Goal: Complete application form

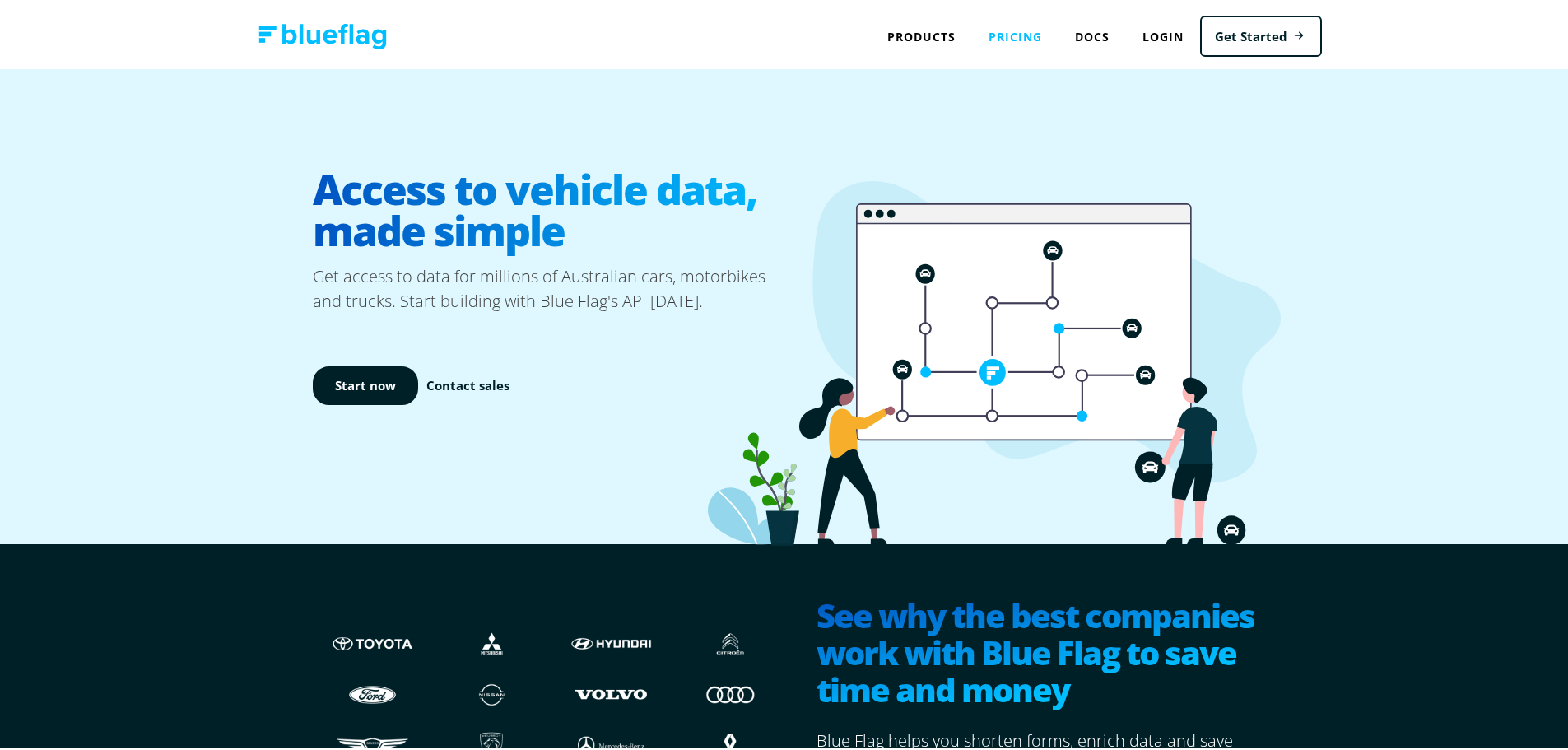
click at [1004, 31] on link "Pricing" at bounding box center [1015, 34] width 86 height 34
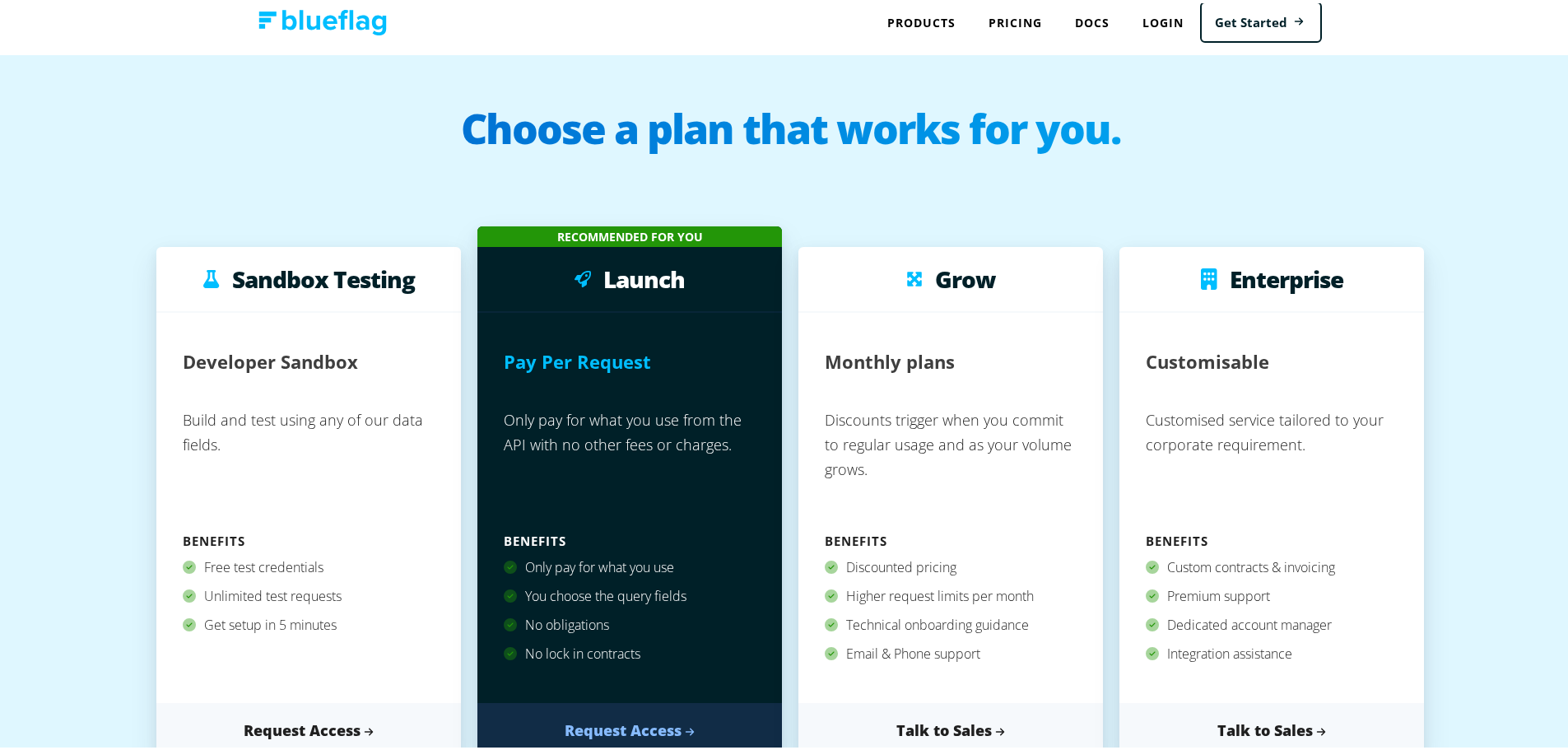
scroll to position [329, 0]
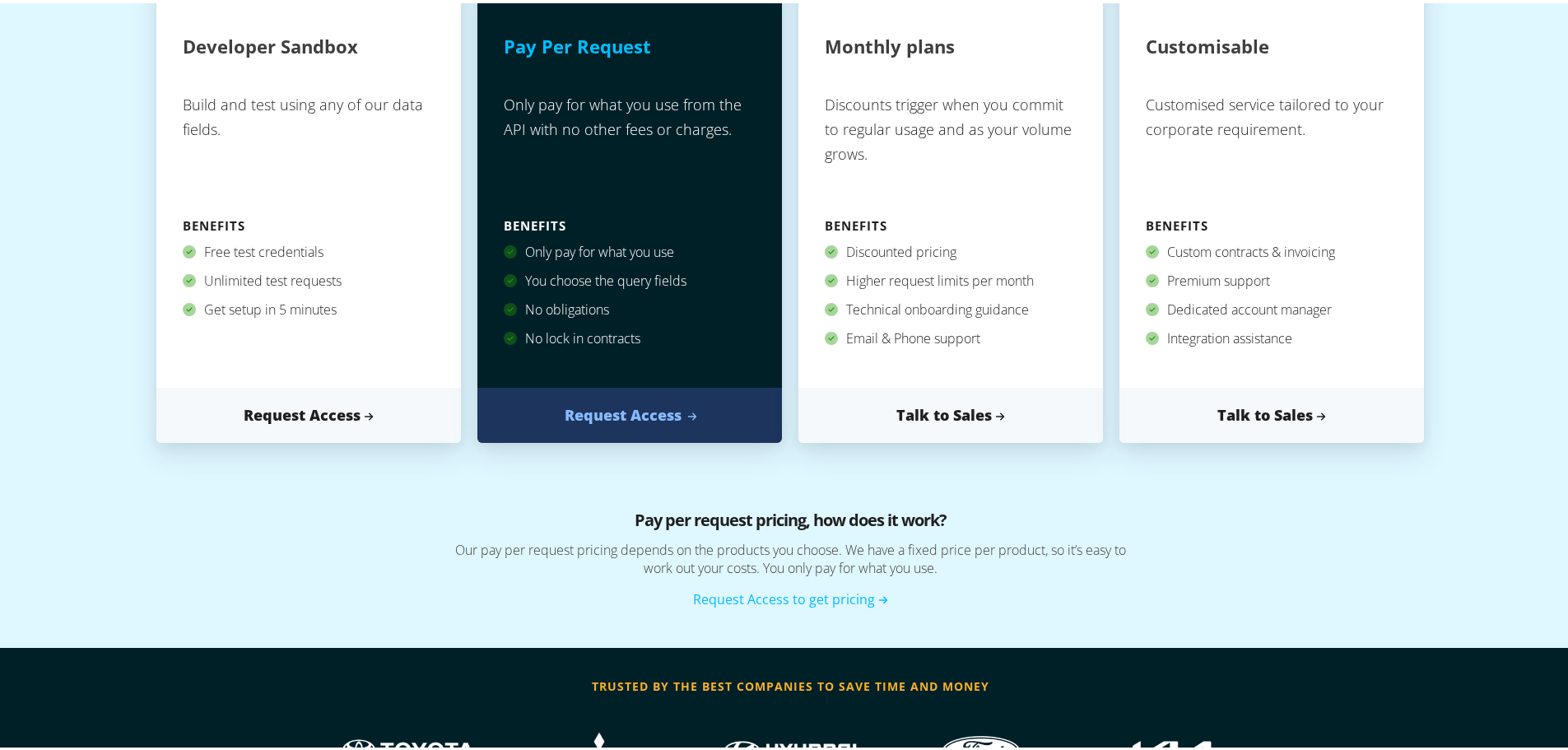
click at [602, 423] on link "Request Access" at bounding box center [629, 412] width 304 height 55
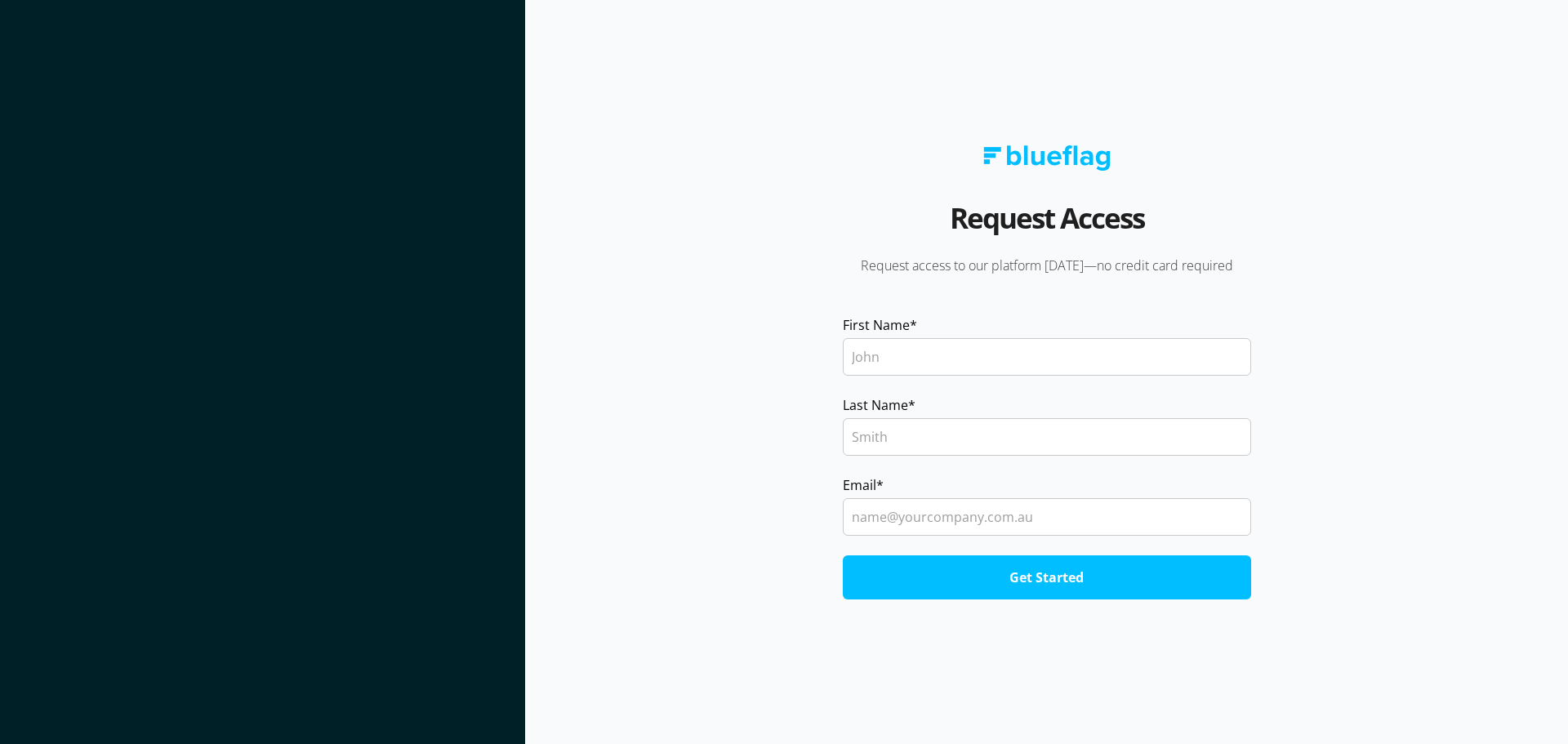
click at [962, 329] on label "First Name *" at bounding box center [1046, 325] width 408 height 20
click at [962, 338] on input "First Name *" at bounding box center [1046, 357] width 408 height 37
click at [962, 350] on input "First Name *" at bounding box center [1046, 357] width 408 height 37
type input "[PERSON_NAME]"
type input "c"
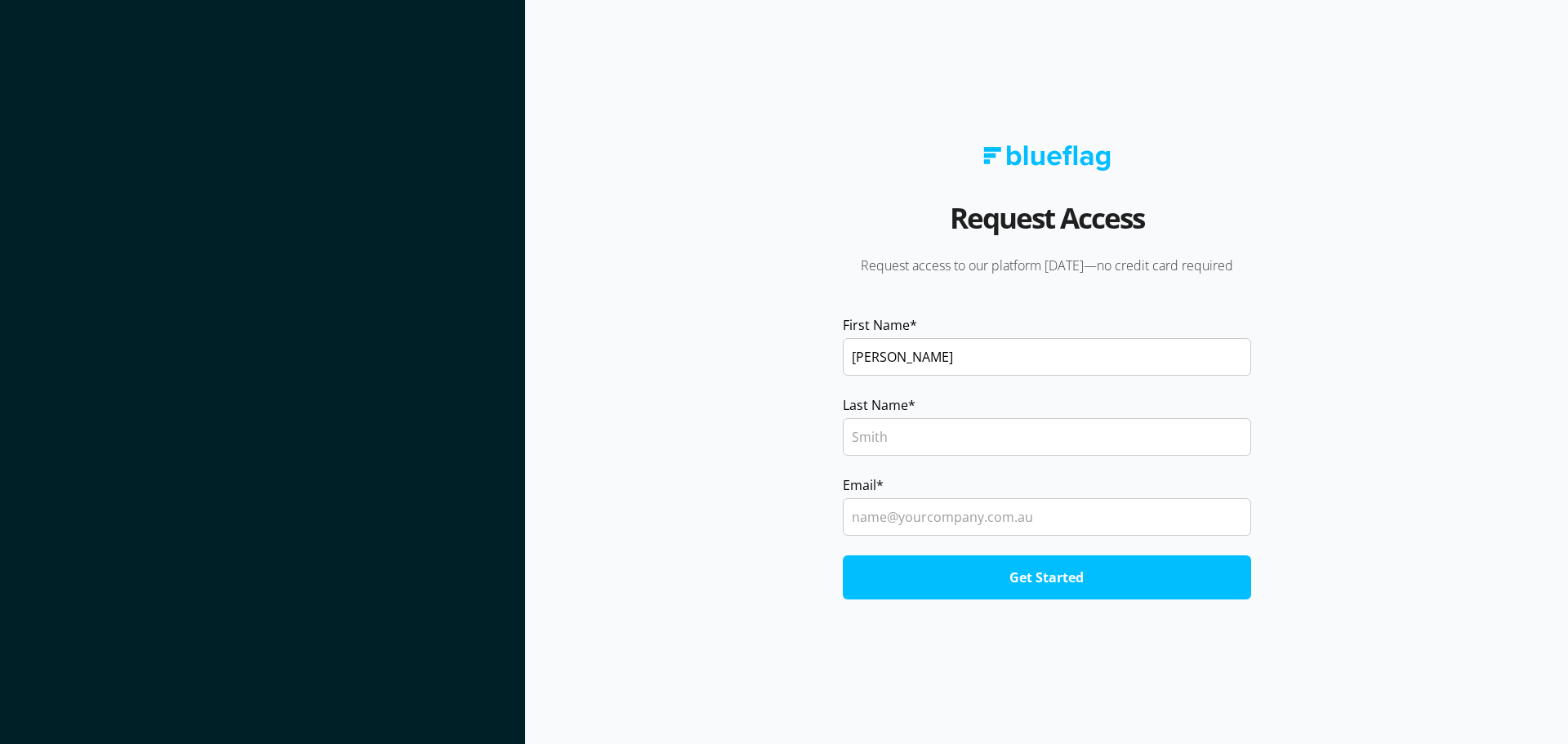
type input "c"
type input "Carvjal"
type input "[EMAIL_ADDRESS][DOMAIN_NAME]"
click at [842, 555] on input "Get Started" at bounding box center [1046, 577] width 408 height 44
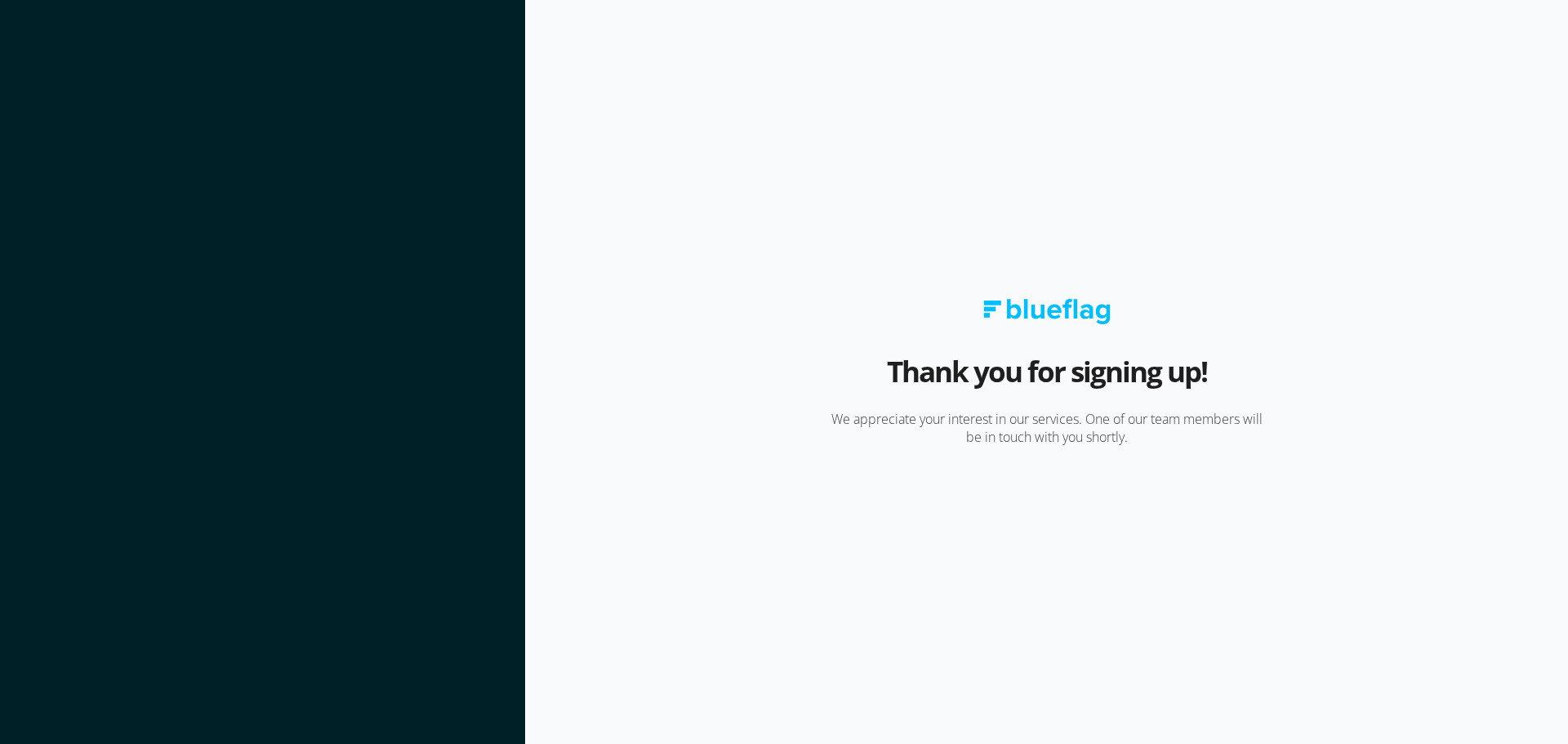
click at [1043, 318] on img at bounding box center [1047, 312] width 128 height 26
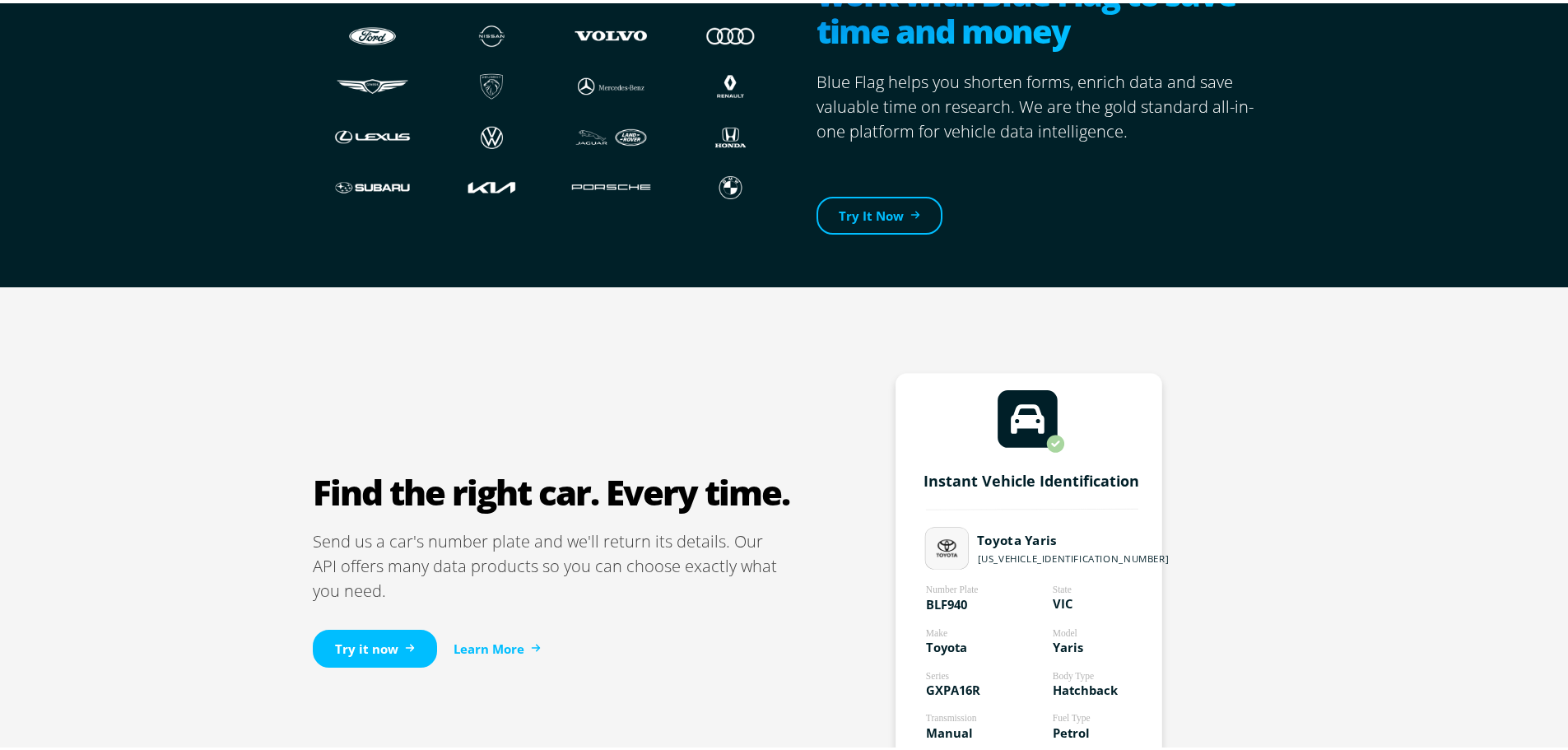
scroll to position [741, 0]
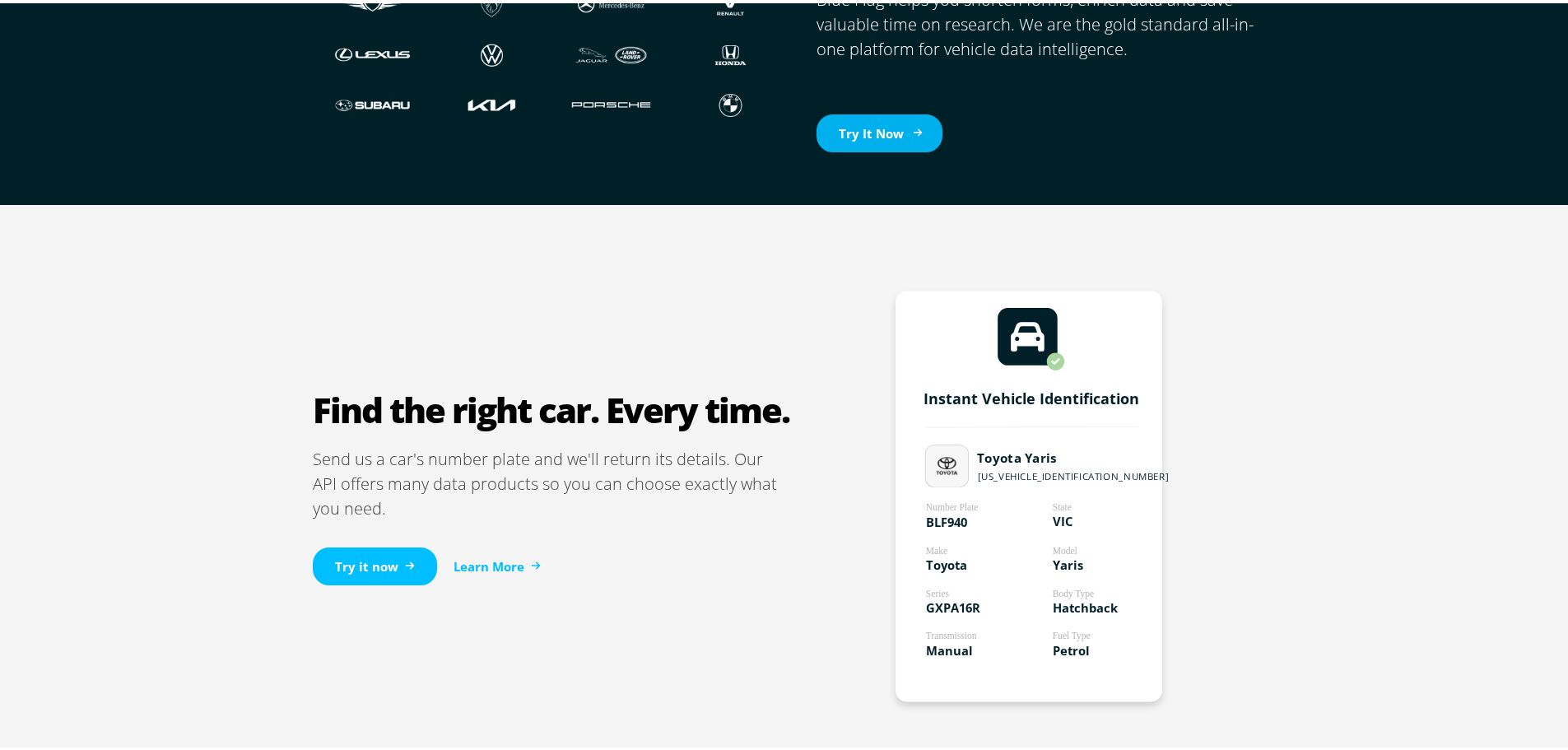
click at [868, 131] on link "Try It Now" at bounding box center [879, 130] width 126 height 39
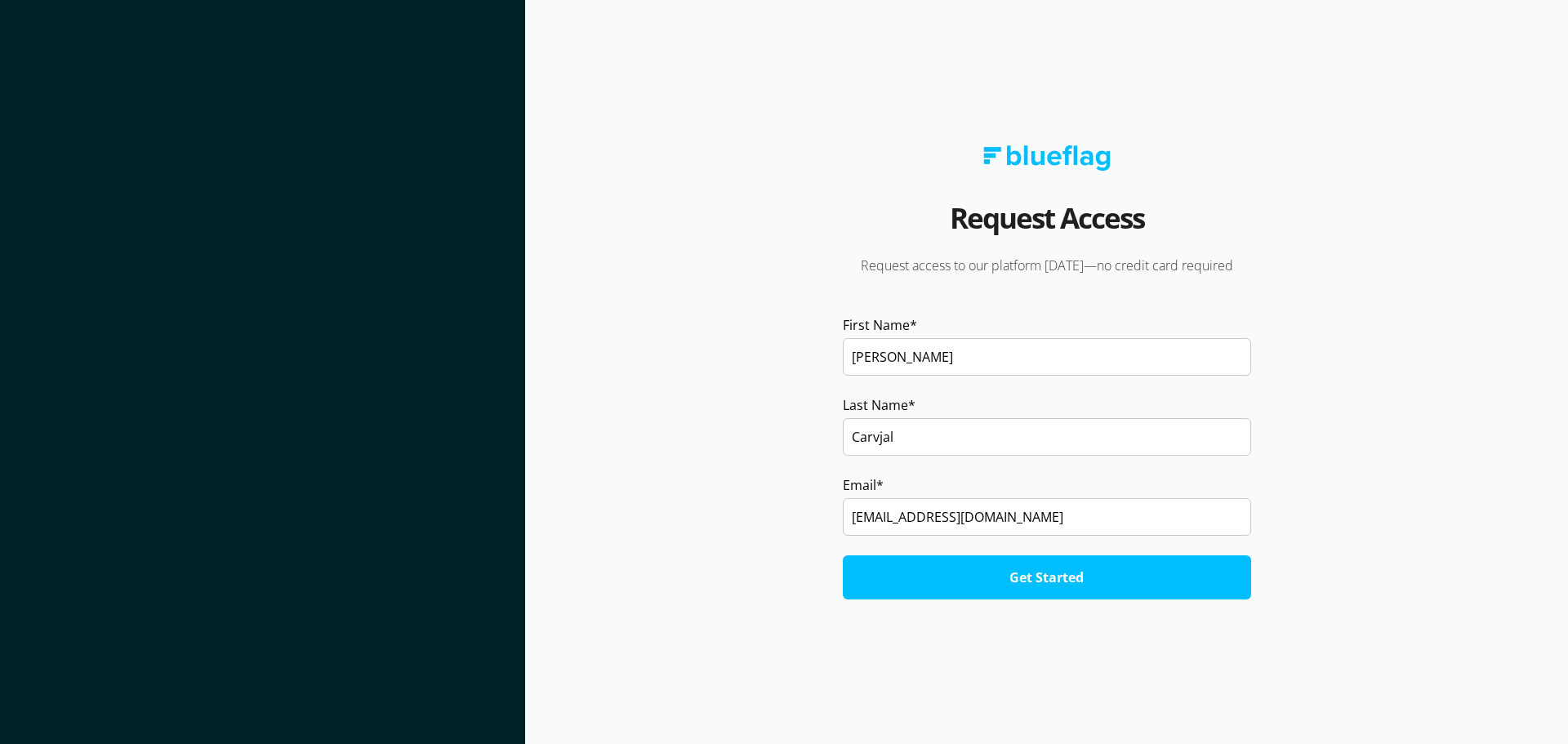
click at [1029, 547] on fieldset "Email * [EMAIL_ADDRESS][DOMAIN_NAME]" at bounding box center [1046, 514] width 408 height 80
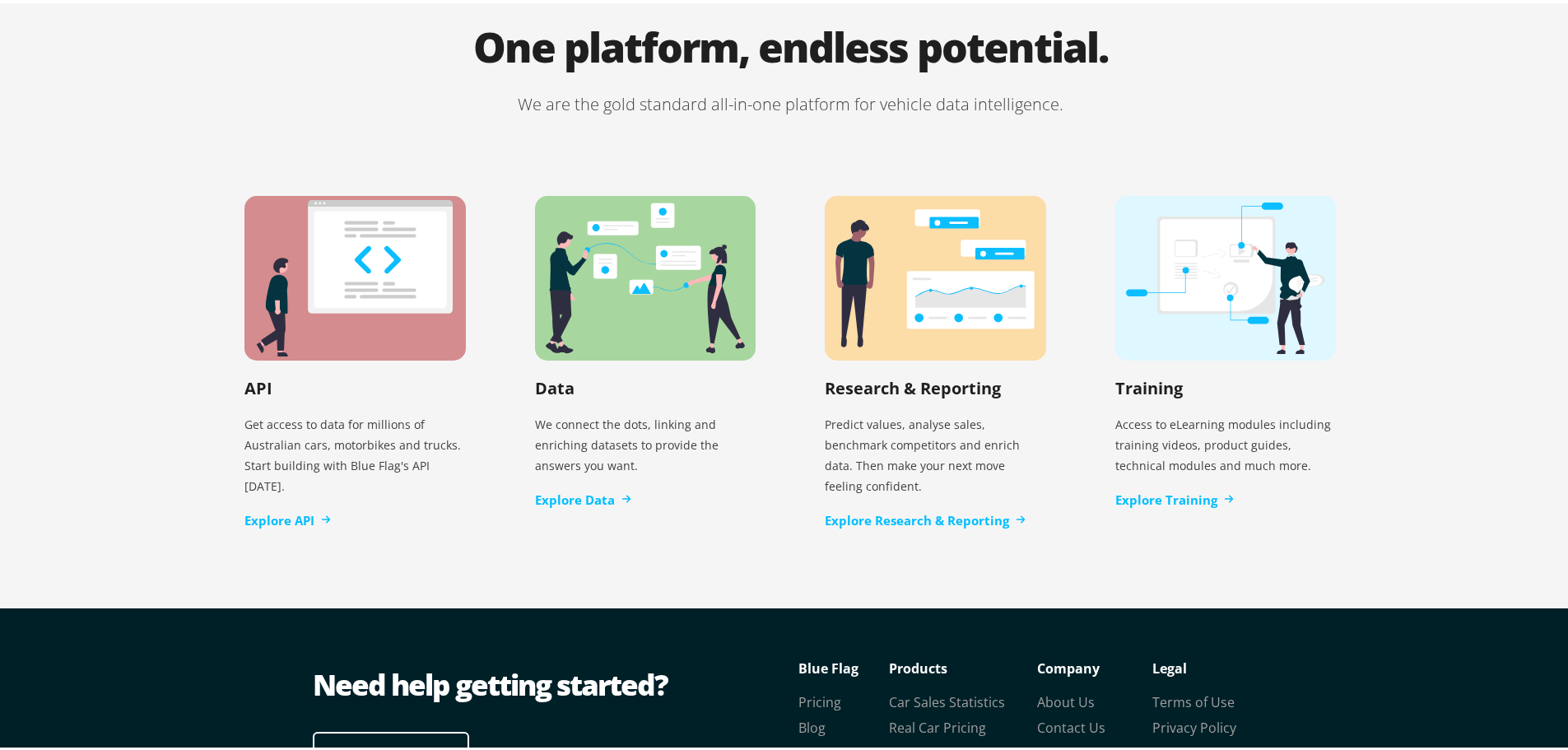
scroll to position [3367, 0]
